Goal: Check status: Check status

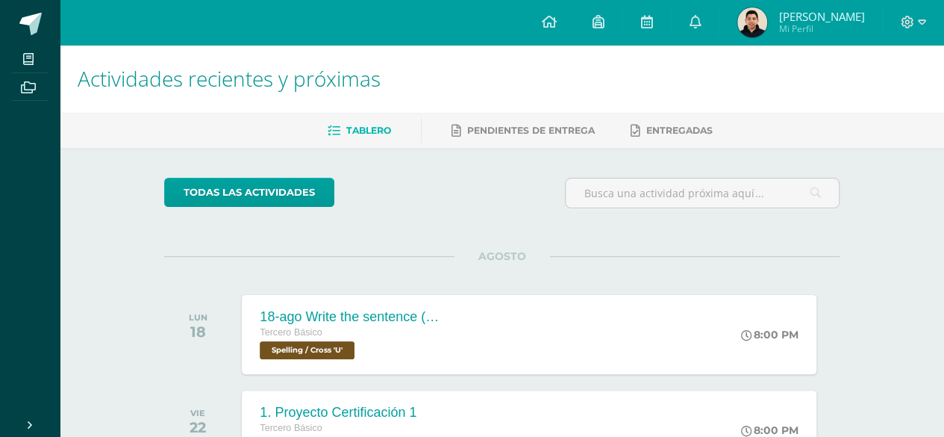
click at [754, 16] on img at bounding box center [752, 22] width 30 height 30
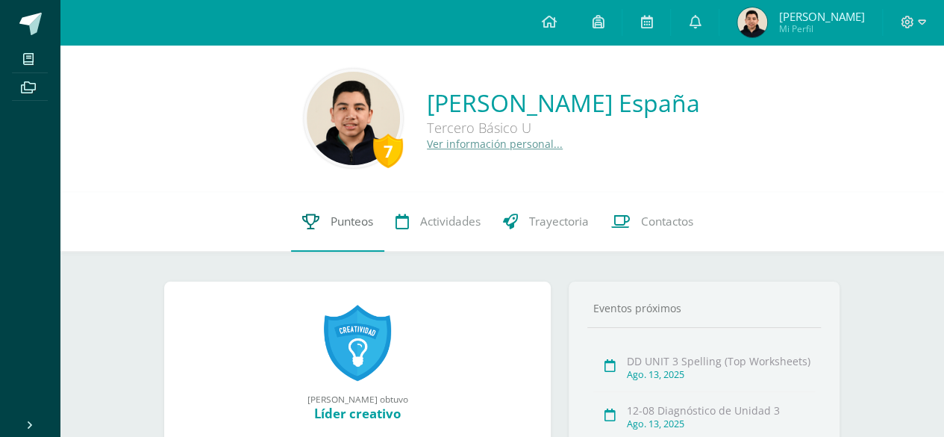
click at [341, 228] on span "Punteos" at bounding box center [352, 221] width 43 height 16
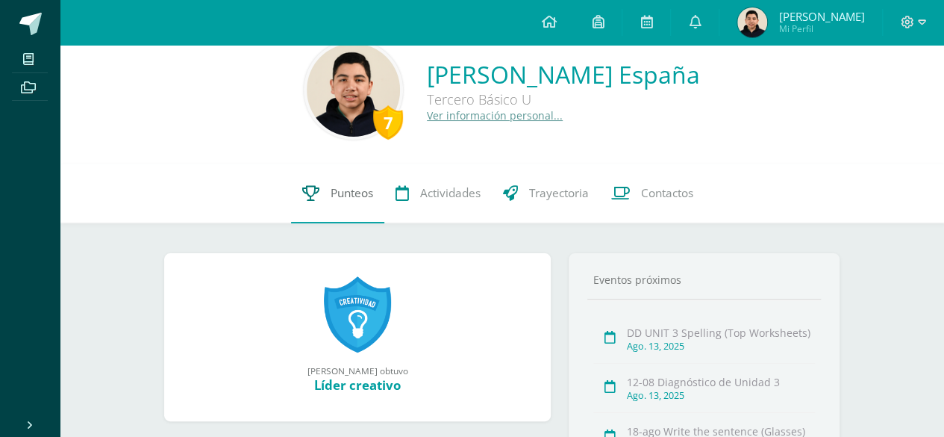
scroll to position [31, 0]
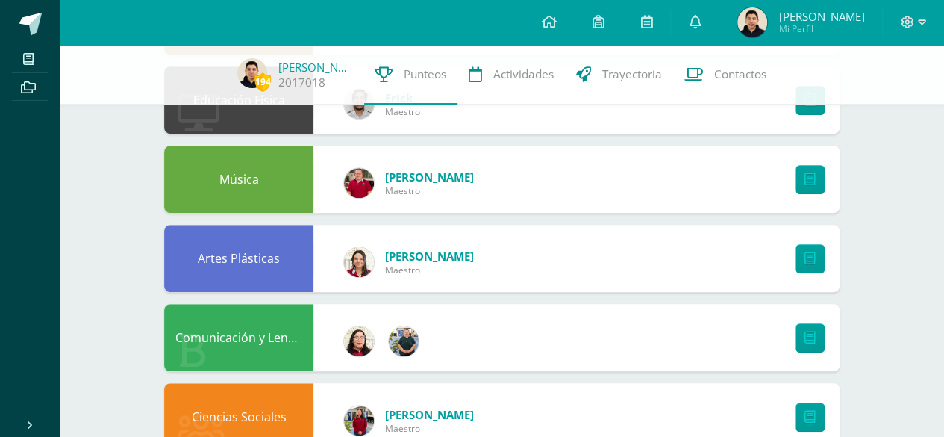
scroll to position [445, 0]
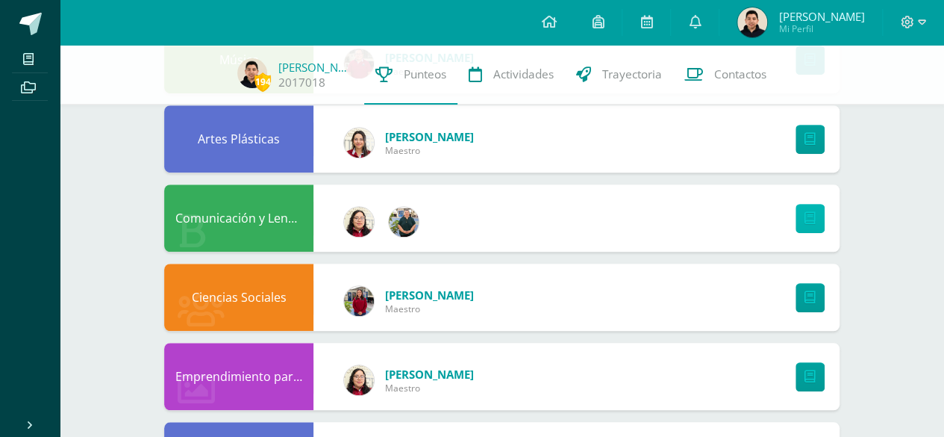
click at [807, 224] on icon at bounding box center [809, 218] width 11 height 13
